Goal: Check status: Check status

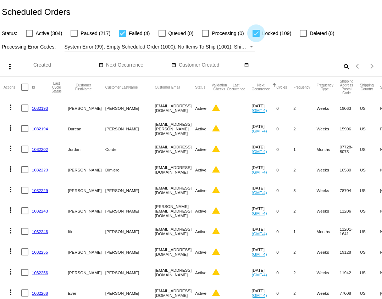
click at [262, 34] on span "Locked (109)" at bounding box center [276, 33] width 29 height 9
click at [256, 37] on input "Locked (109)" at bounding box center [256, 37] width 0 height 0
checkbox input "false"
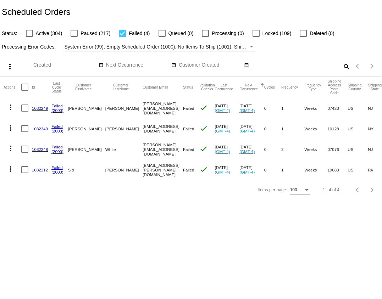
click at [39, 109] on link "1032249" at bounding box center [40, 108] width 16 height 5
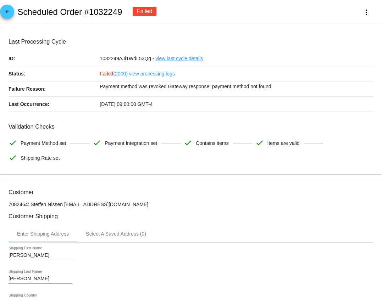
click at [101, 13] on h2 "Scheduled Order #1032249" at bounding box center [69, 12] width 105 height 10
copy h2 "1032249"
click at [14, 15] on div "arrow_back Scheduled Order #1032249 Failed more_vert" at bounding box center [191, 12] width 382 height 24
click at [6, 10] on mat-icon "arrow_back" at bounding box center [7, 13] width 9 height 9
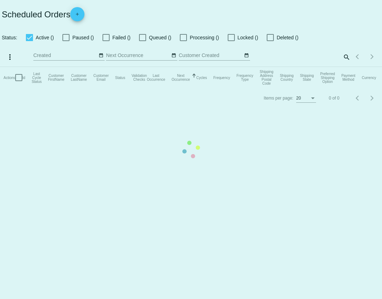
checkbox input "false"
checkbox input "true"
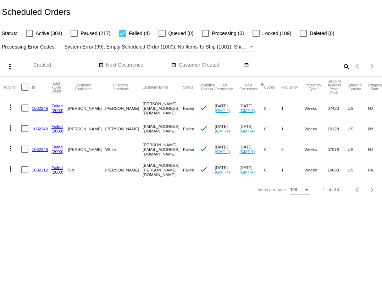
click at [39, 148] on link "1032248" at bounding box center [40, 149] width 16 height 5
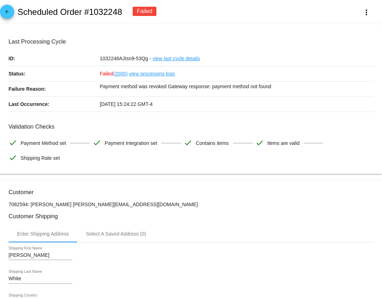
click at [107, 5] on div "arrow_back Scheduled Order #1032248 Failed more_vert" at bounding box center [191, 12] width 382 height 24
click at [108, 12] on h2 "Scheduled Order #1032248" at bounding box center [69, 12] width 105 height 10
copy h2 "1032248"
click at [153, 77] on link "view processing logs" at bounding box center [152, 73] width 46 height 15
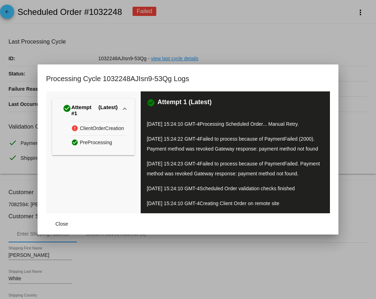
click at [220, 52] on div at bounding box center [188, 149] width 376 height 299
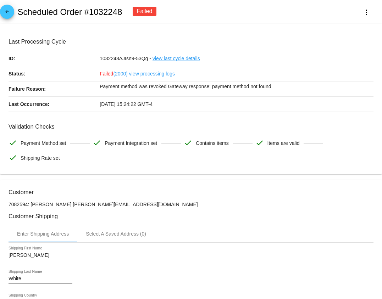
click at [178, 57] on link "view last cycle details" at bounding box center [175, 58] width 47 height 15
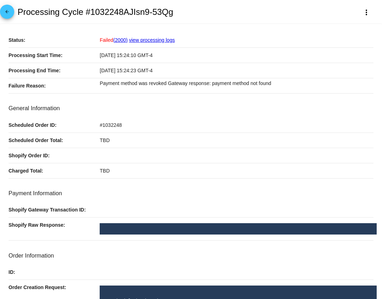
click at [109, 128] on span "#1032248" at bounding box center [111, 125] width 22 height 6
drag, startPoint x: 109, startPoint y: 128, endPoint x: 110, endPoint y: 141, distance: 13.5
click at [109, 128] on span "#1032248" at bounding box center [111, 125] width 22 height 6
click at [129, 181] on mat-card-content "Status: Failed (2000) view processing logs Processing Start Time: 09/22/2025 15…" at bounding box center [191, 290] width 365 height 515
click at [113, 129] on div "#1032248" at bounding box center [237, 125] width 274 height 15
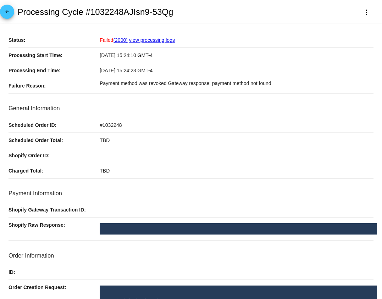
click at [113, 129] on div "#1032248" at bounding box center [237, 125] width 274 height 15
copy span "1032248"
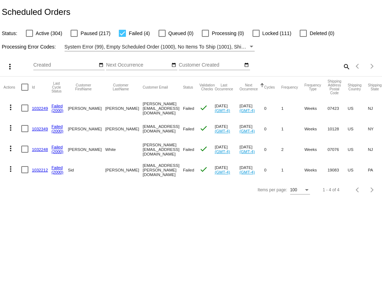
click at [37, 130] on link "1032349" at bounding box center [40, 129] width 16 height 5
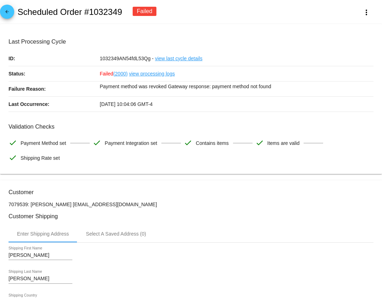
click at [156, 75] on link "view processing logs" at bounding box center [152, 73] width 46 height 15
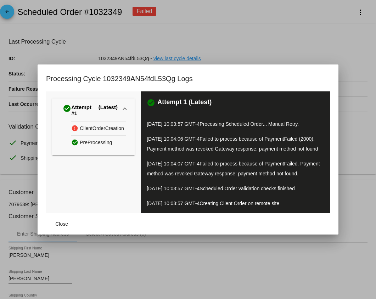
click at [226, 43] on div at bounding box center [188, 149] width 376 height 299
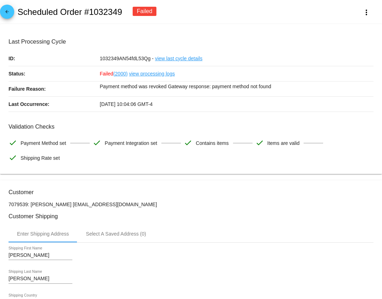
click at [168, 60] on link "view last cycle details" at bounding box center [178, 58] width 47 height 15
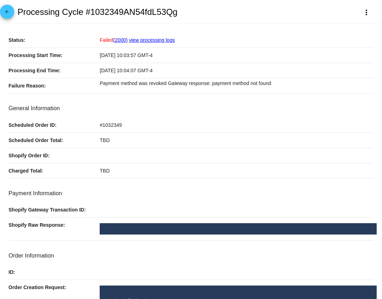
click at [116, 126] on span "#1032349" at bounding box center [111, 125] width 22 height 6
drag, startPoint x: 116, startPoint y: 126, endPoint x: 123, endPoint y: 151, distance: 25.5
click at [116, 127] on span "#1032349" at bounding box center [111, 125] width 22 height 6
copy span "1032349"
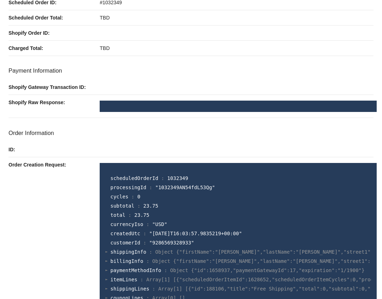
scroll to position [123, 0]
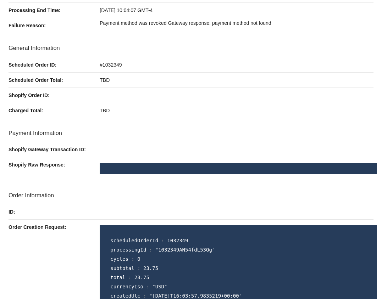
click at [118, 148] on div at bounding box center [237, 149] width 274 height 15
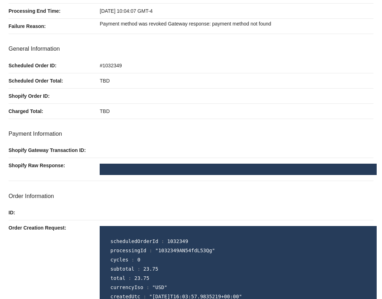
click at [118, 148] on div at bounding box center [237, 150] width 274 height 15
click at [135, 196] on h3 "Order Information" at bounding box center [191, 196] width 365 height 7
drag, startPoint x: 135, startPoint y: 196, endPoint x: 96, endPoint y: 189, distance: 39.8
click at [114, 192] on mat-card-content "Status: Failed (2000) view processing logs Processing Start Time: 09/22/2025 10…" at bounding box center [191, 230] width 365 height 515
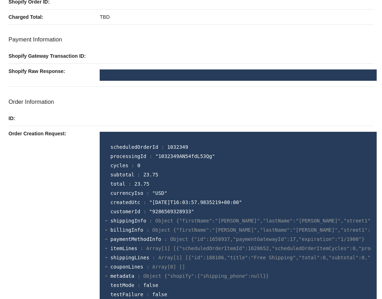
scroll to position [154, 0]
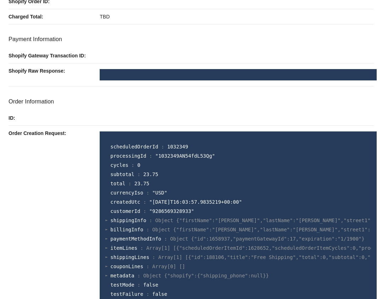
click at [118, 221] on span "shippingInfo" at bounding box center [128, 221] width 36 height 6
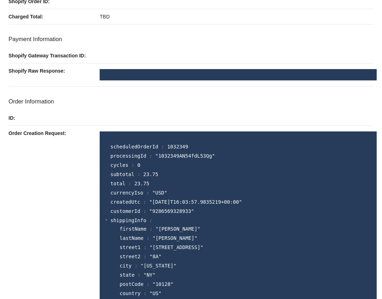
scroll to position [333, 0]
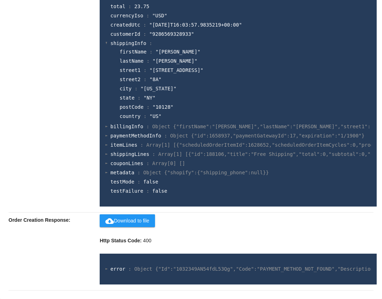
click at [128, 122] on section "scheduledOrderId : 1032349 processingId : "1032349AN54fdL53Qg" cycles : 0 subto…" at bounding box center [237, 80] width 265 height 231
click at [127, 127] on span "billingInfo" at bounding box center [126, 127] width 33 height 6
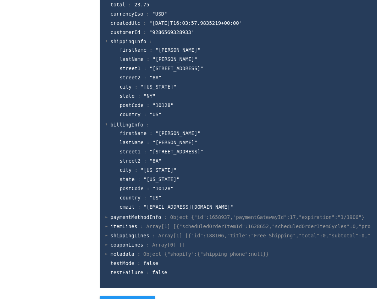
click at [133, 218] on span "paymentMethodInfo" at bounding box center [135, 217] width 51 height 6
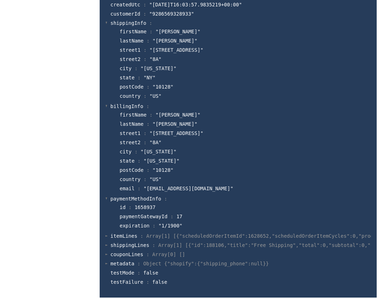
scroll to position [444, 0]
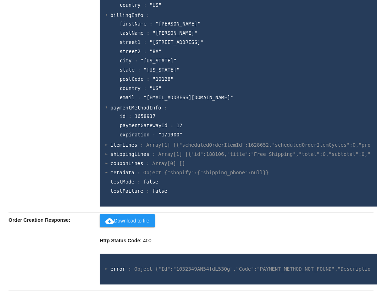
click at [120, 266] on span "error" at bounding box center [117, 269] width 15 height 6
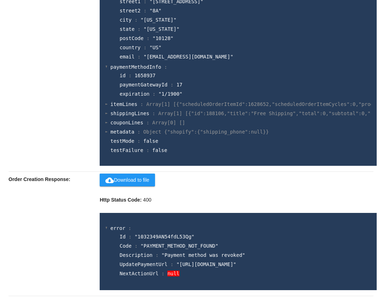
scroll to position [490, 0]
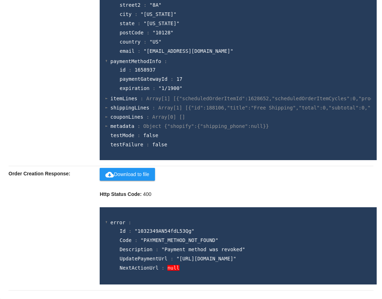
drag, startPoint x: 37, startPoint y: 239, endPoint x: 4, endPoint y: 199, distance: 52.0
click at [36, 238] on div "Order Creation Response:" at bounding box center [54, 228] width 91 height 124
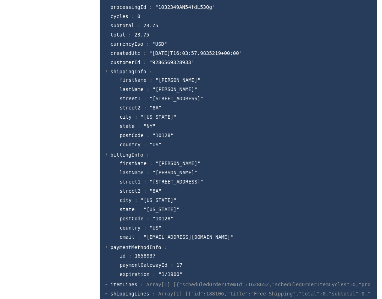
scroll to position [0, 0]
